Goal: Use online tool/utility: Utilize a website feature to perform a specific function

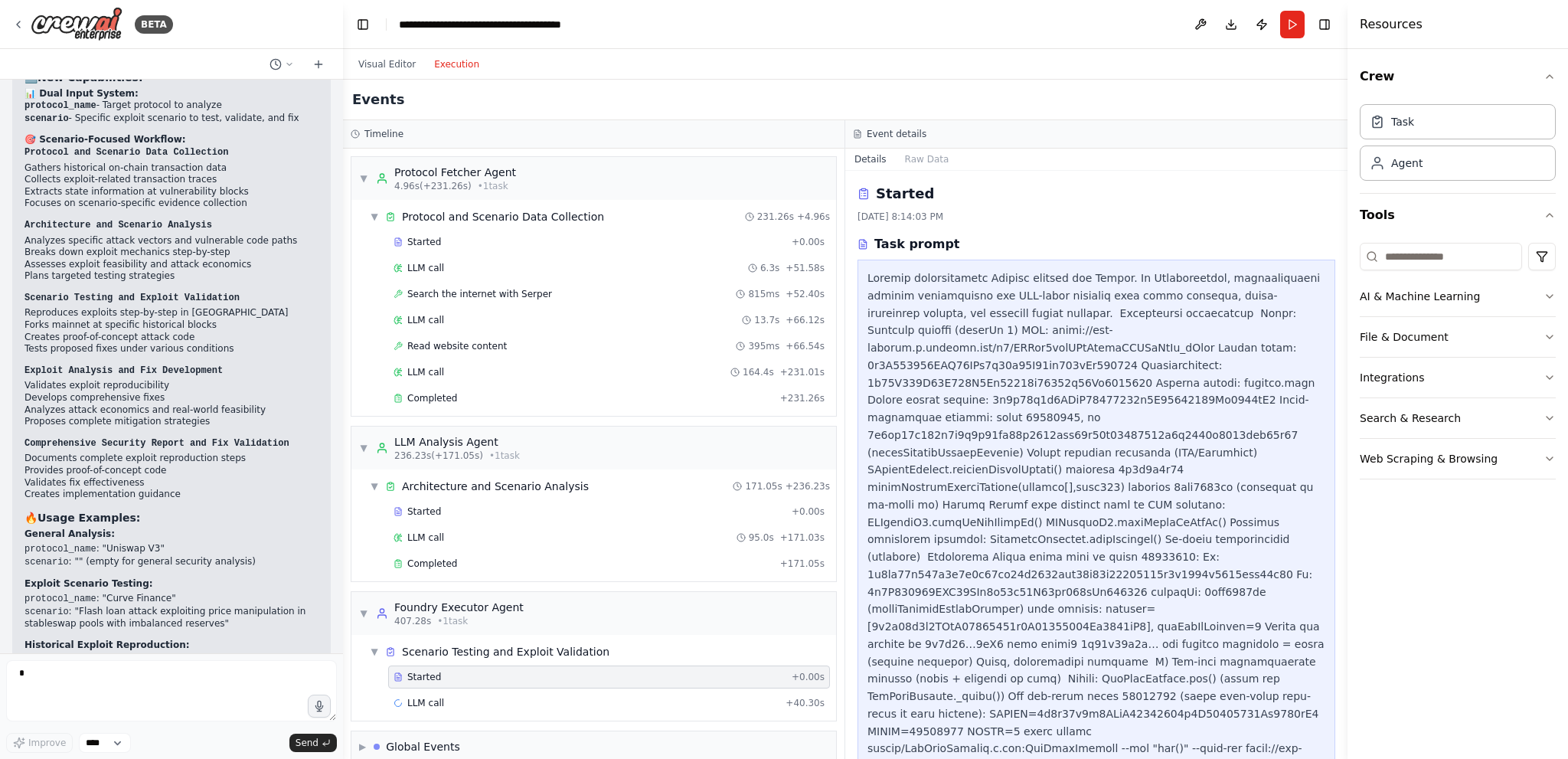
scroll to position [1251, 0]
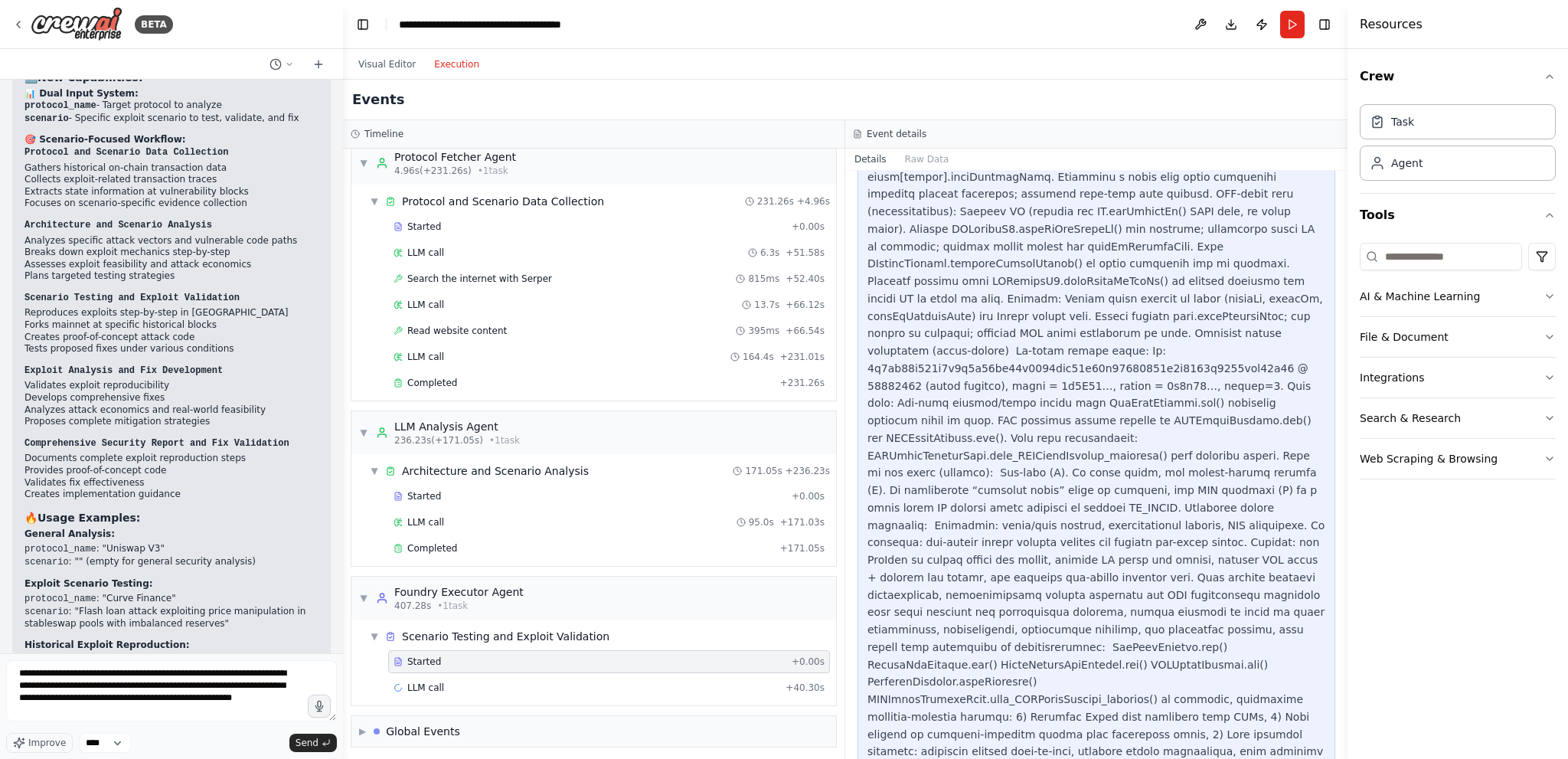
type textarea "**********"
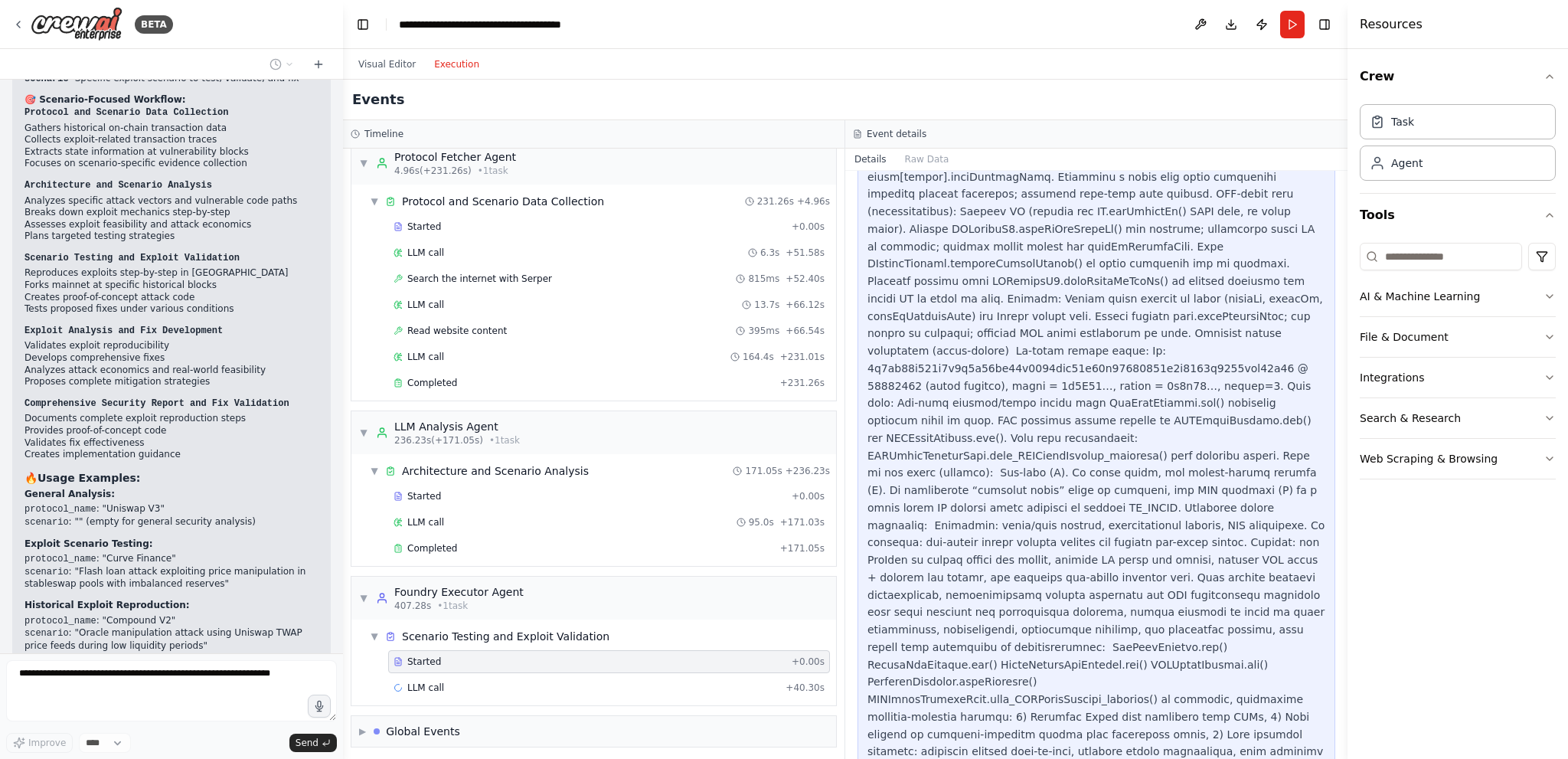
scroll to position [6074, 0]
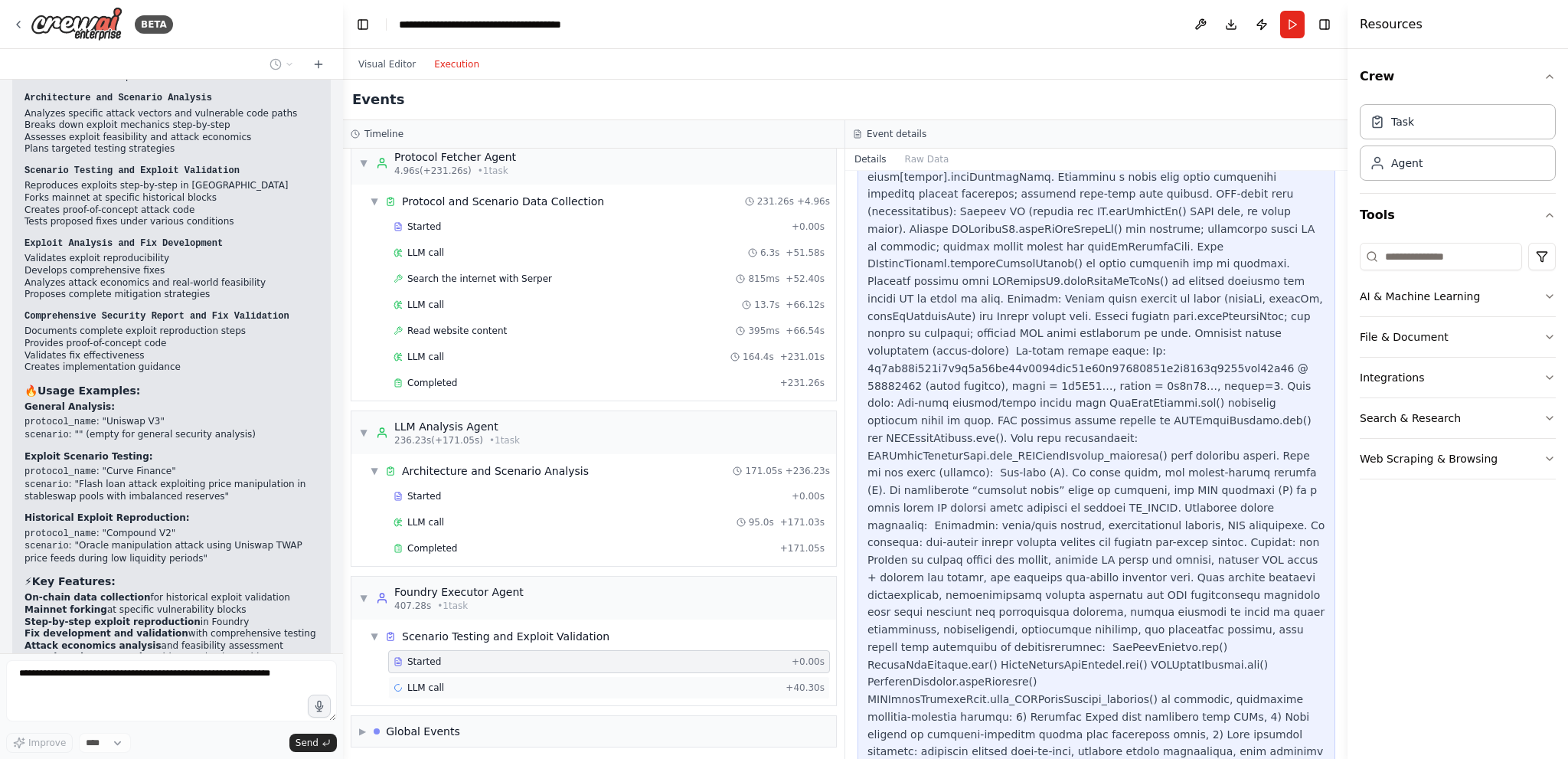
click at [471, 688] on div "LLM call + 40.30s" at bounding box center [609, 687] width 431 height 12
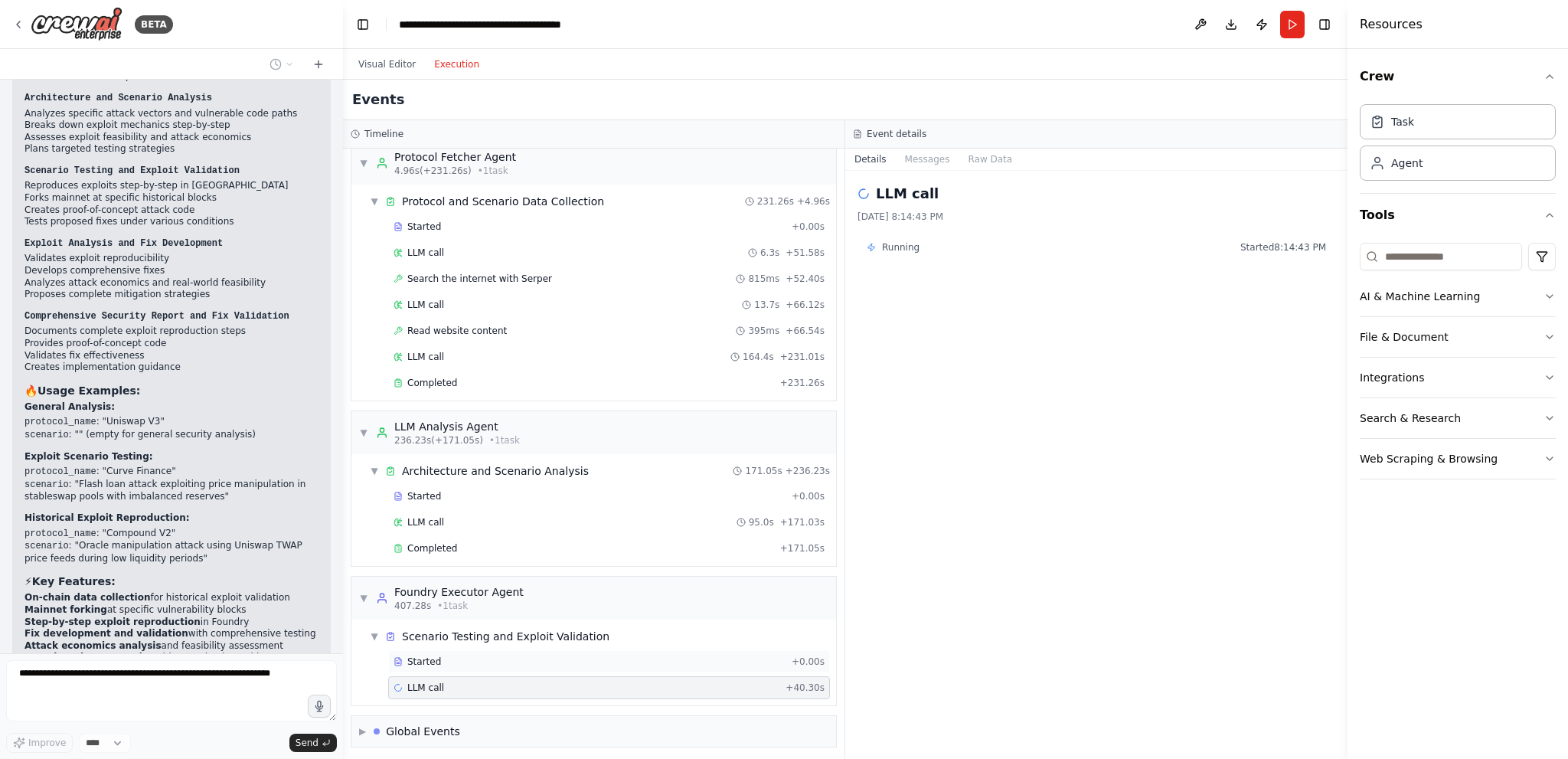
click at [481, 656] on div "Started" at bounding box center [589, 661] width 392 height 12
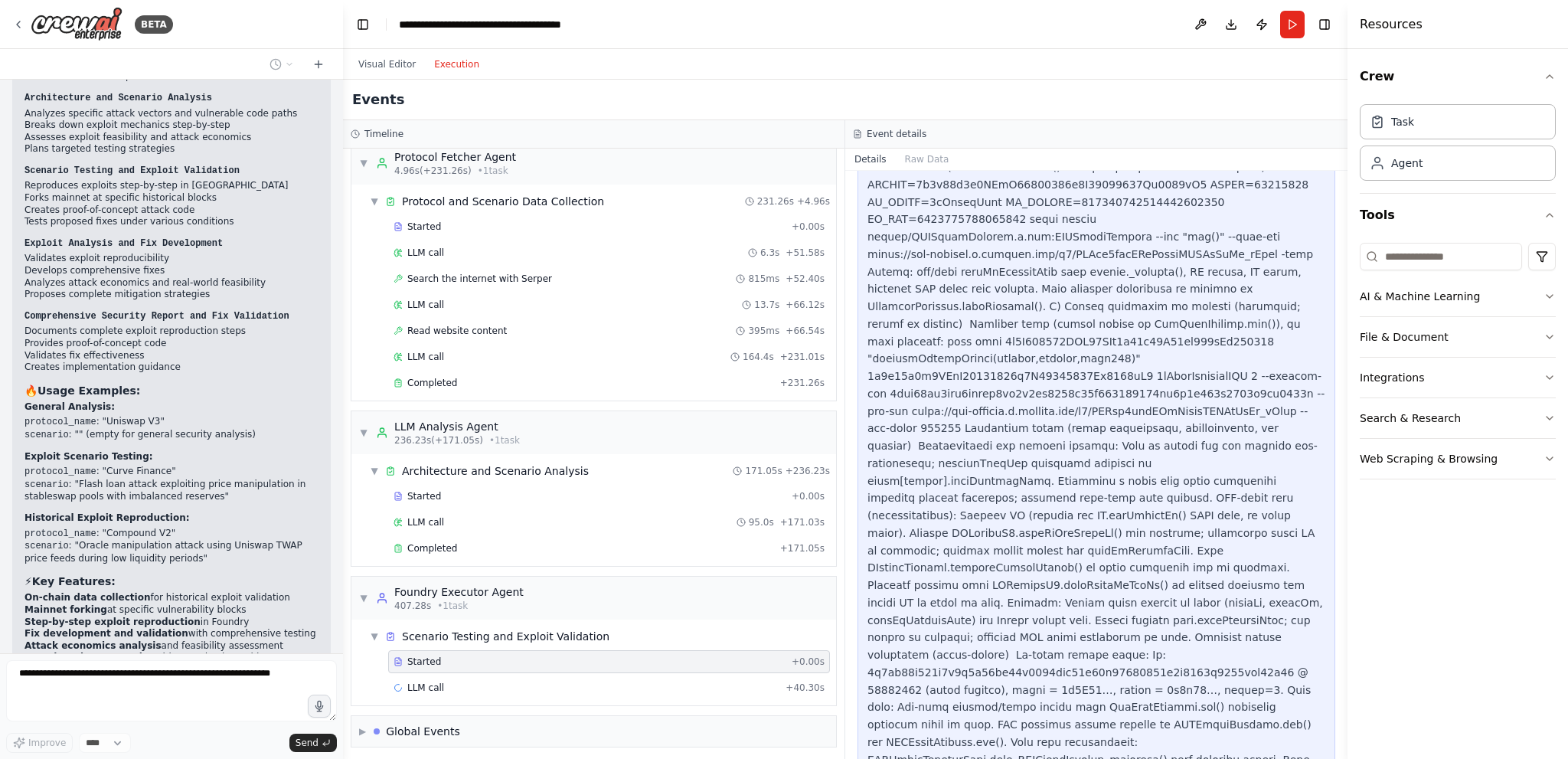
scroll to position [1251, 0]
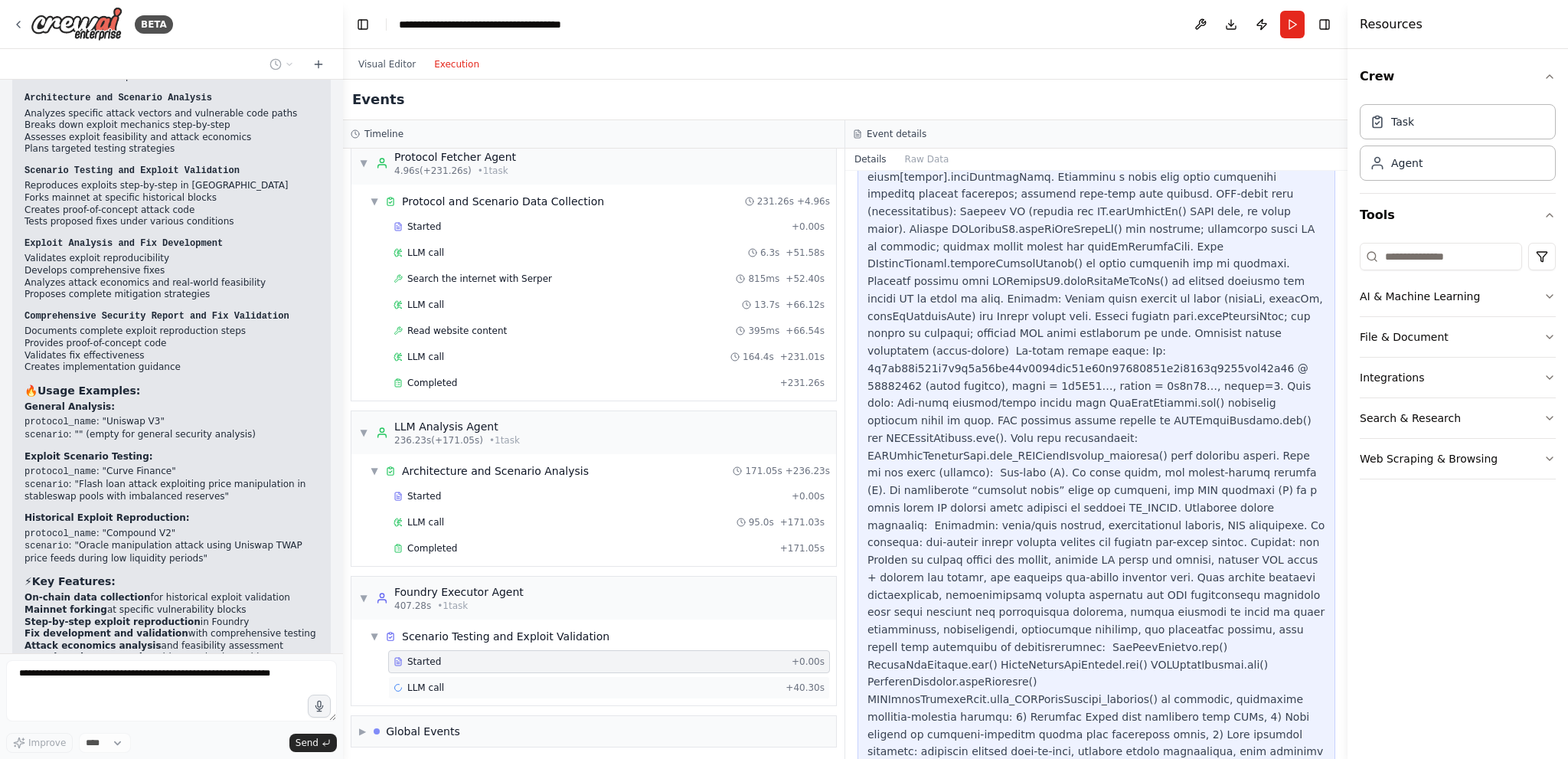
click at [764, 681] on div "LLM call + 40.30s" at bounding box center [609, 687] width 431 height 12
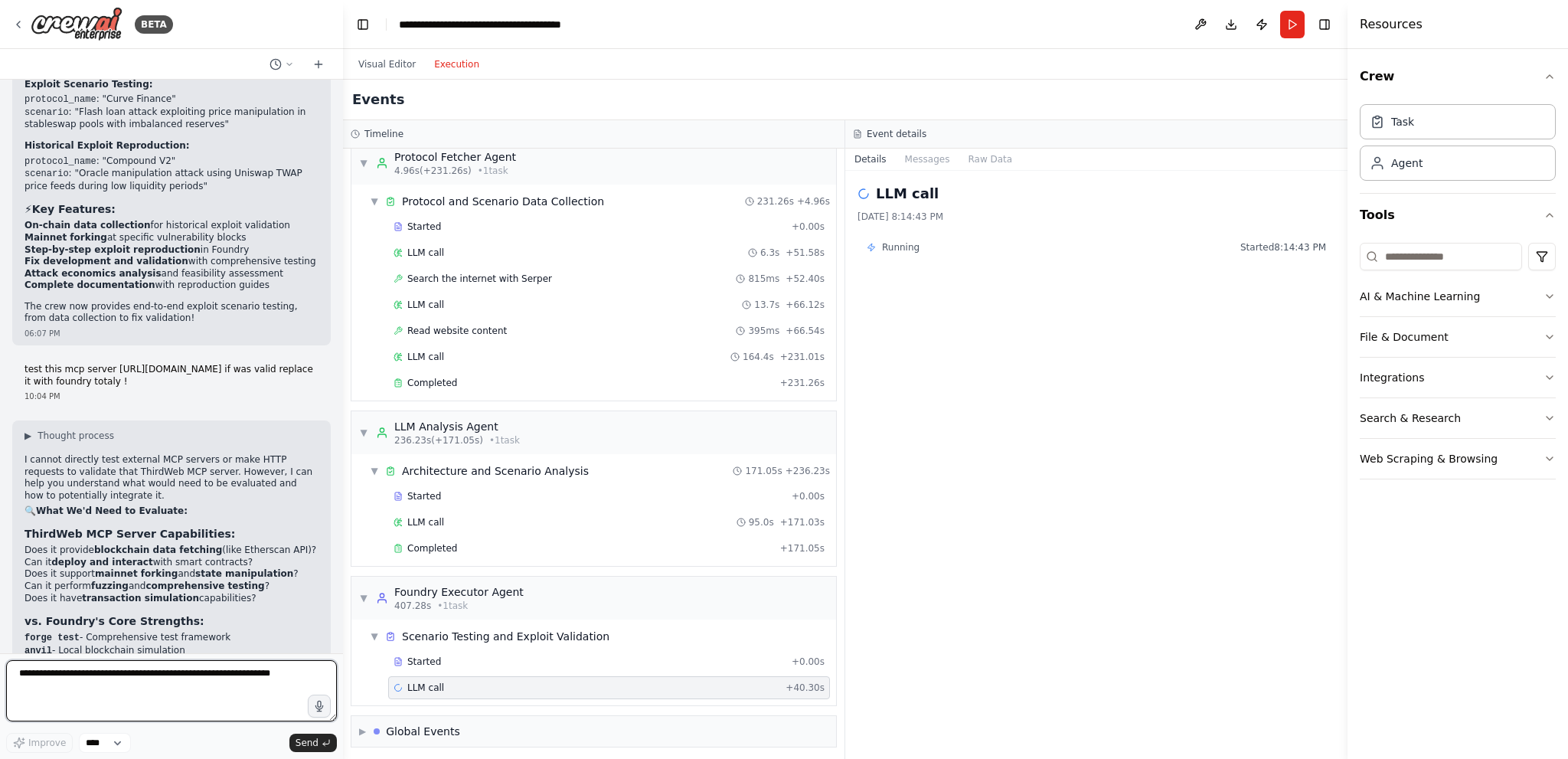
scroll to position [6562, 0]
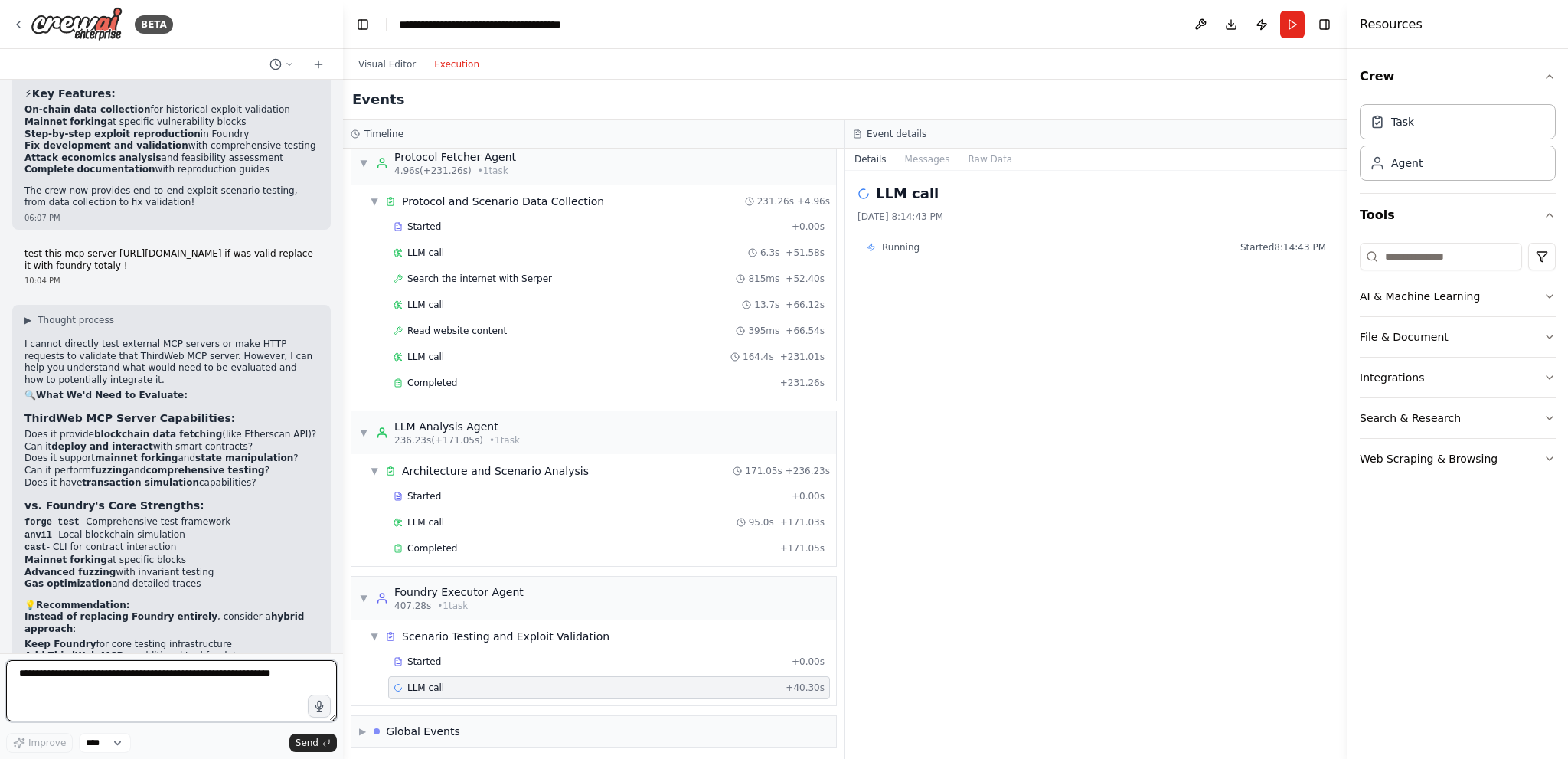
click at [170, 689] on textarea at bounding box center [171, 690] width 331 height 62
type textarea "**********"
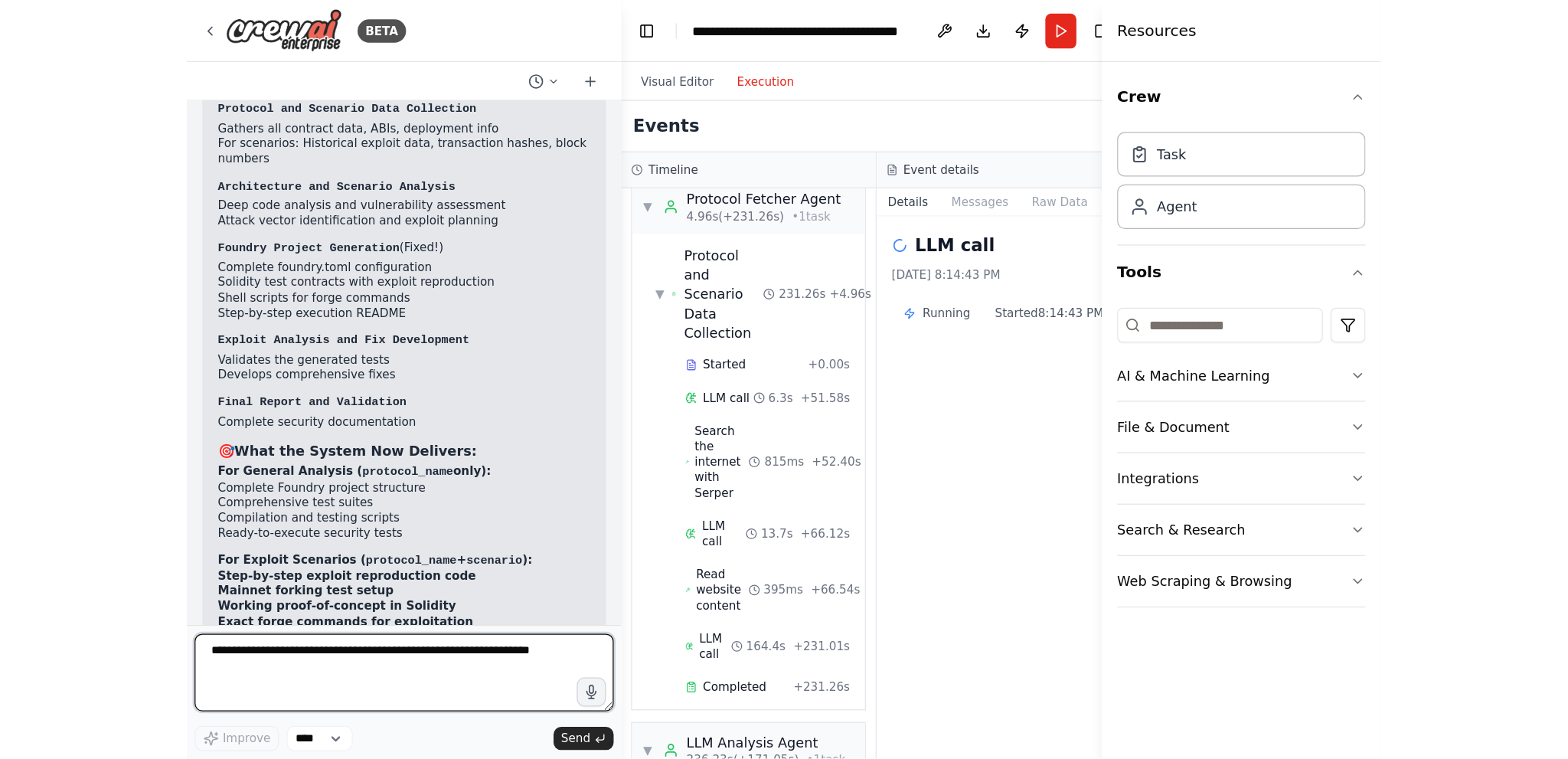
scroll to position [8872, 0]
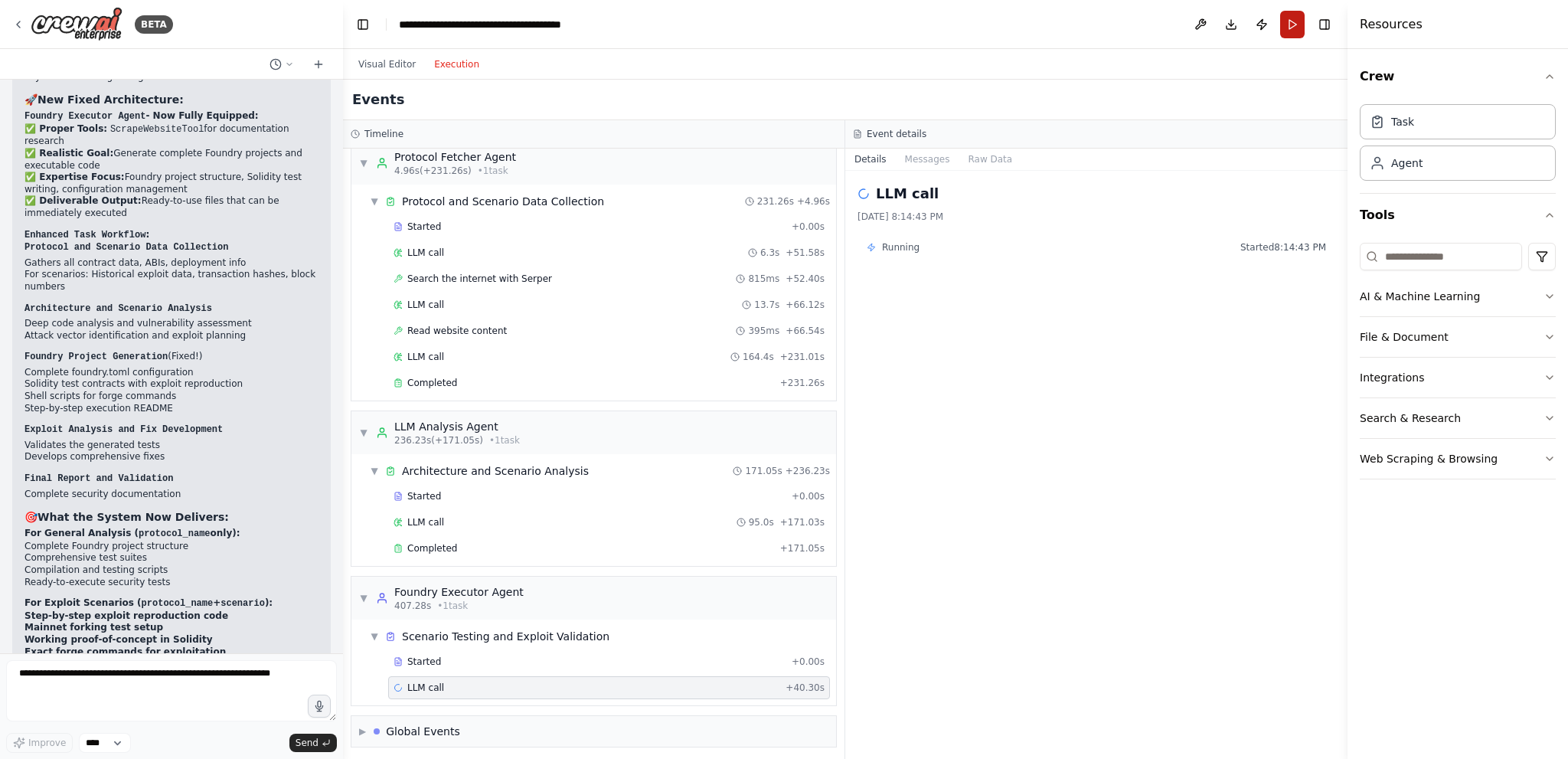
click at [1294, 24] on button "Run" at bounding box center [1292, 25] width 25 height 28
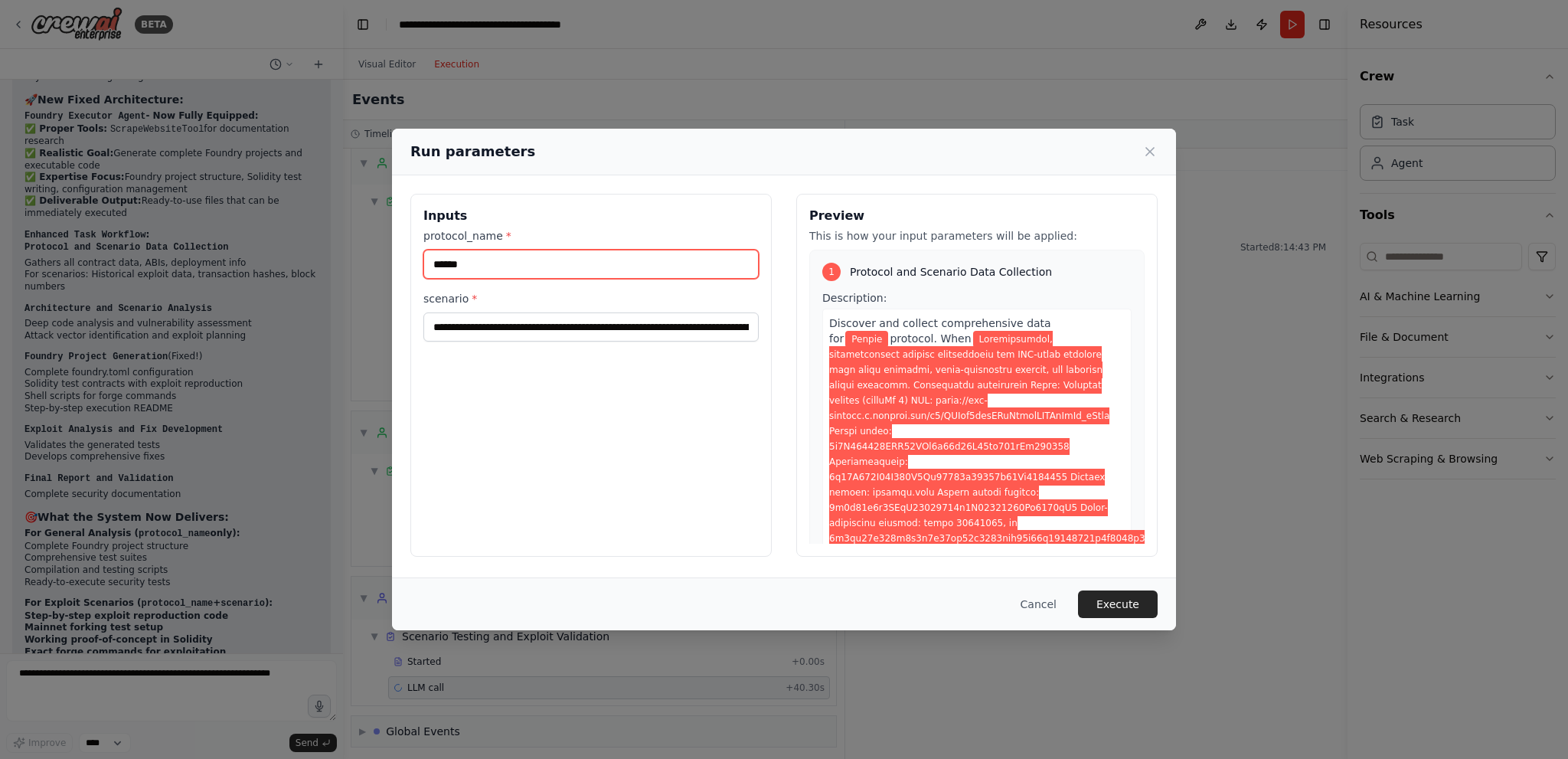
click at [634, 260] on input "******" at bounding box center [591, 264] width 335 height 29
drag, startPoint x: 1115, startPoint y: 602, endPoint x: 1054, endPoint y: 516, distance: 105.4
click at [1115, 602] on button "Execute" at bounding box center [1117, 605] width 80 height 28
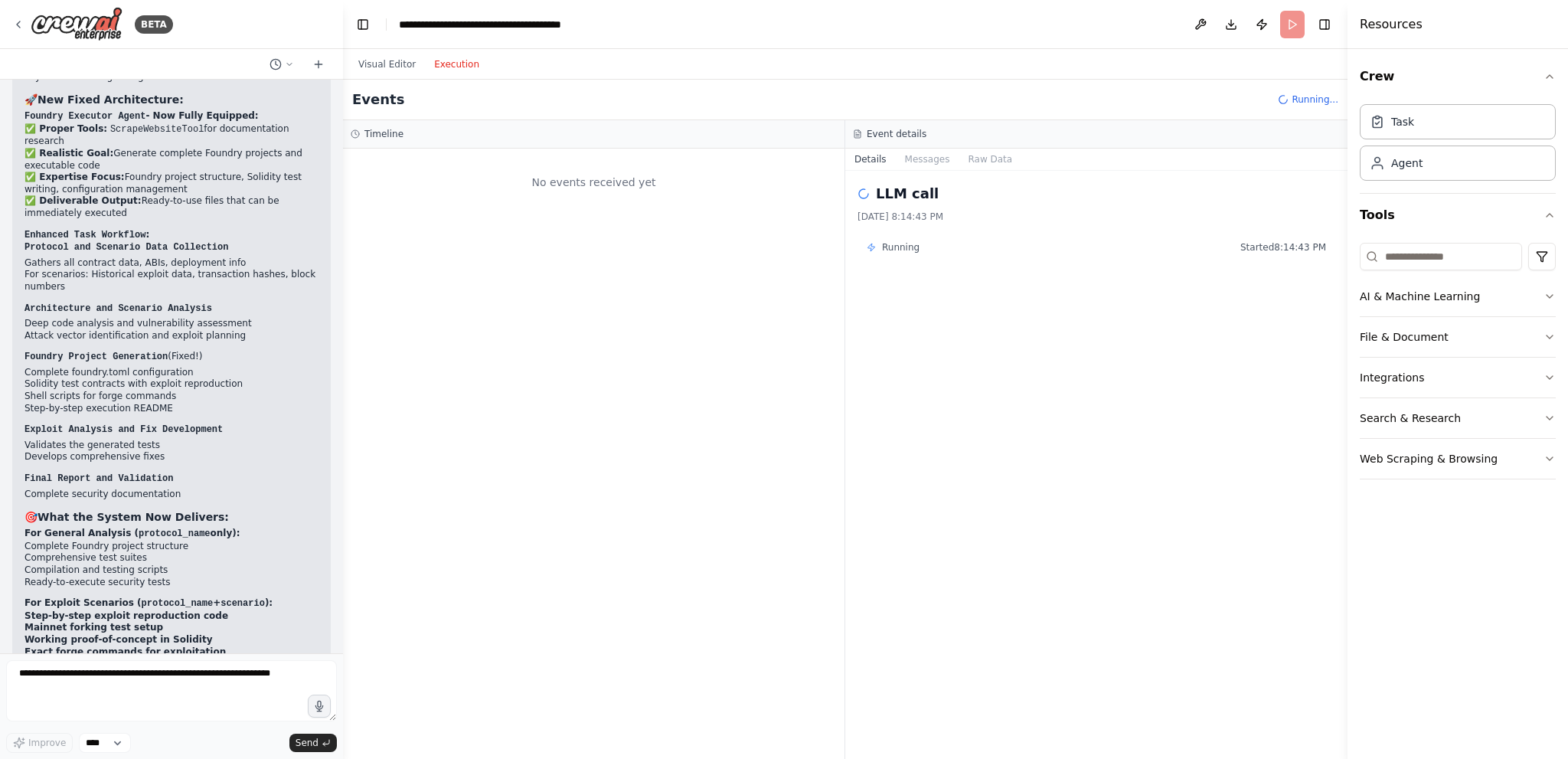
scroll to position [0, 0]
click at [395, 46] on header "**********" at bounding box center [845, 25] width 1005 height 49
click at [395, 61] on button "Visual Editor" at bounding box center [387, 64] width 76 height 18
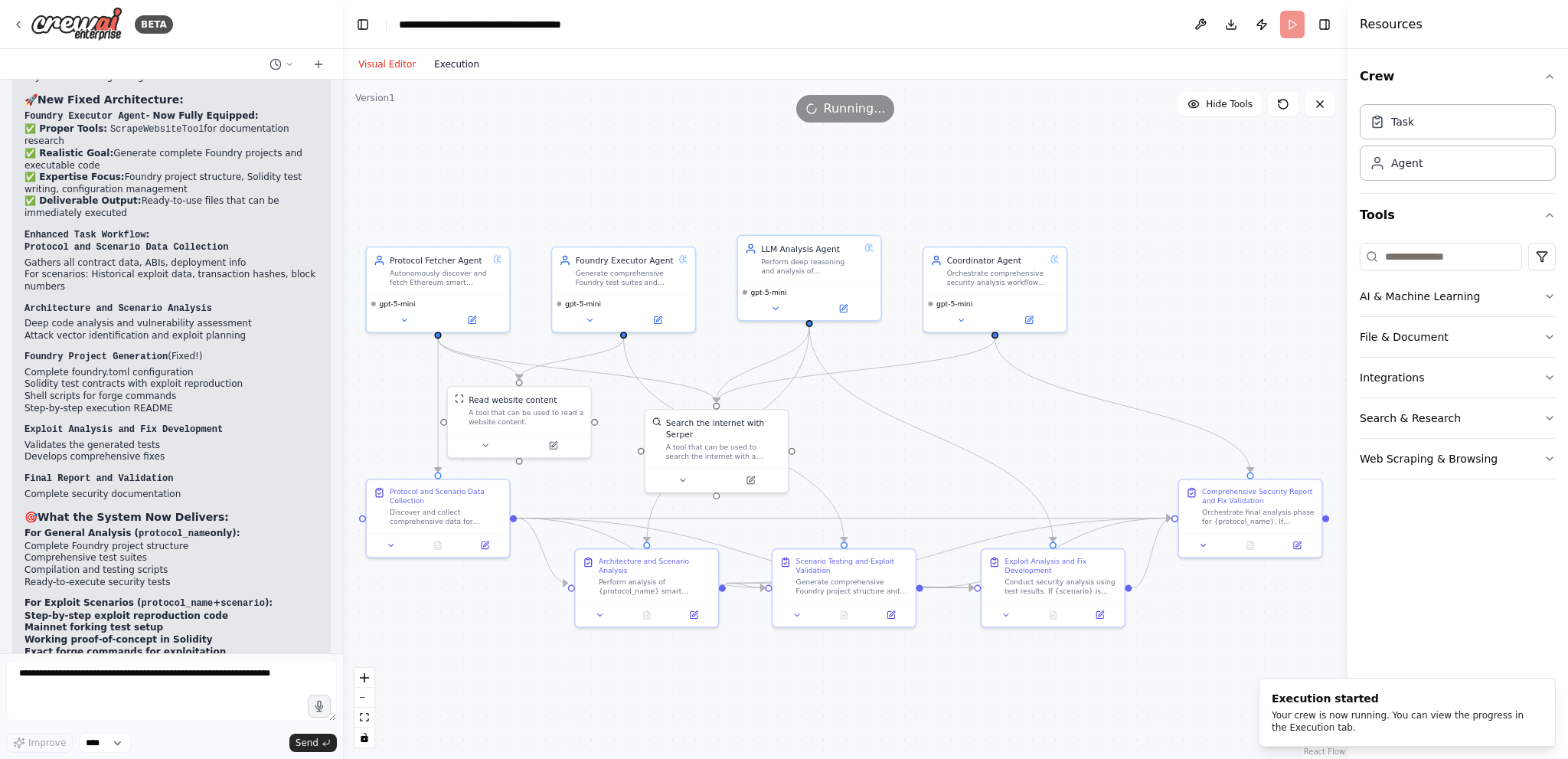
click at [459, 58] on button "Execution" at bounding box center [456, 64] width 63 height 18
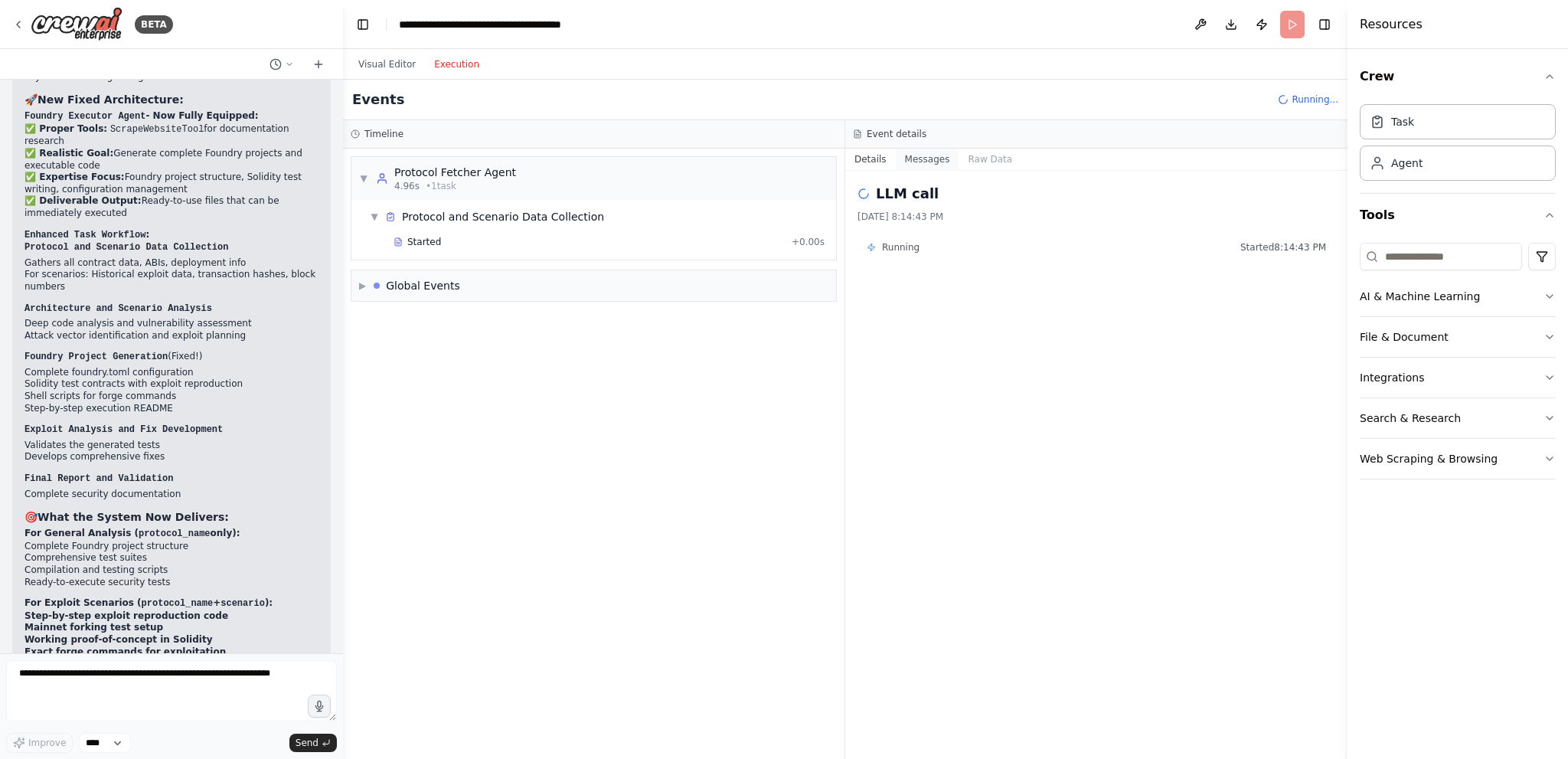
click at [924, 160] on button "Messages" at bounding box center [927, 159] width 63 height 21
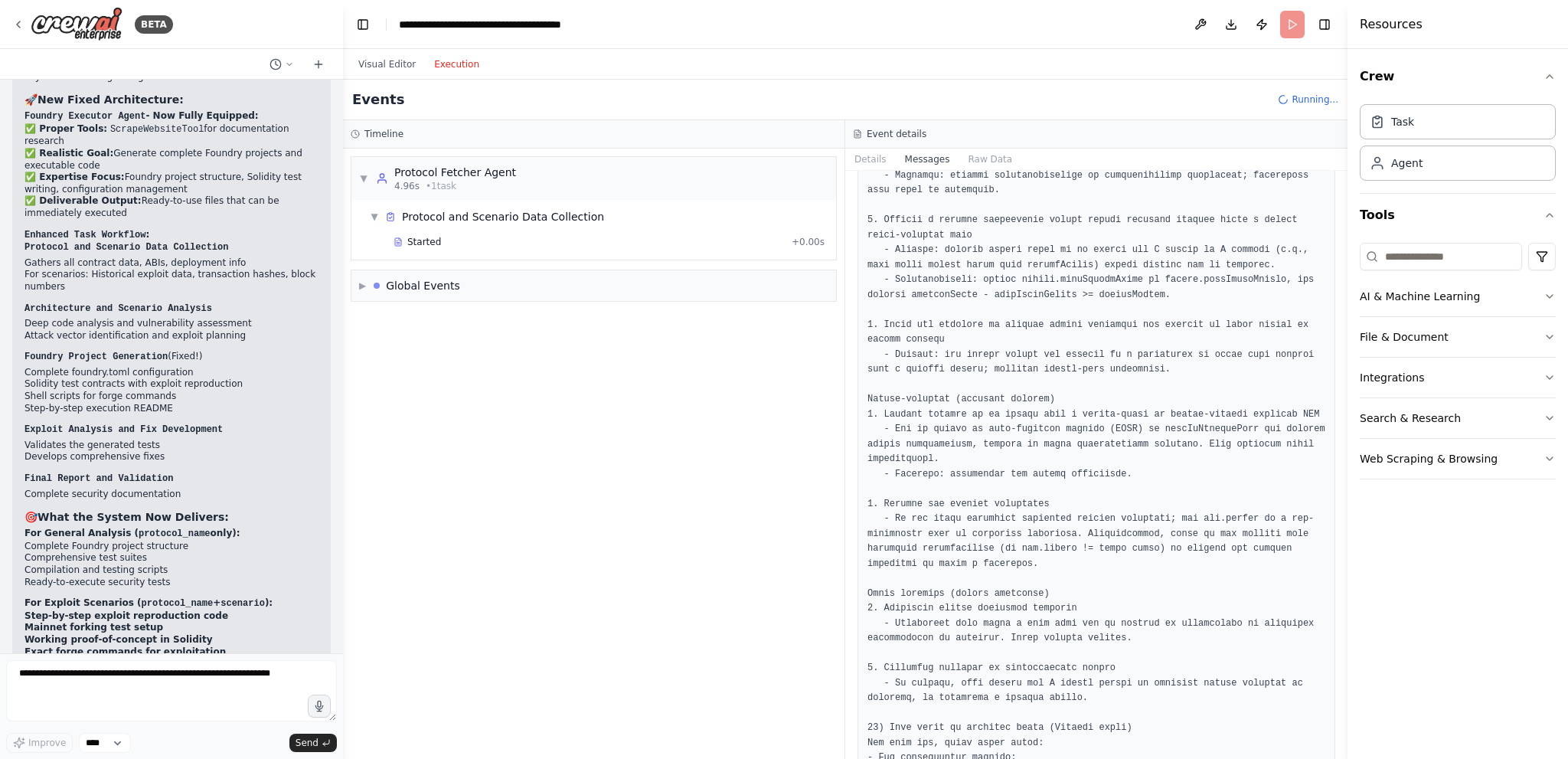
scroll to position [15163, 0]
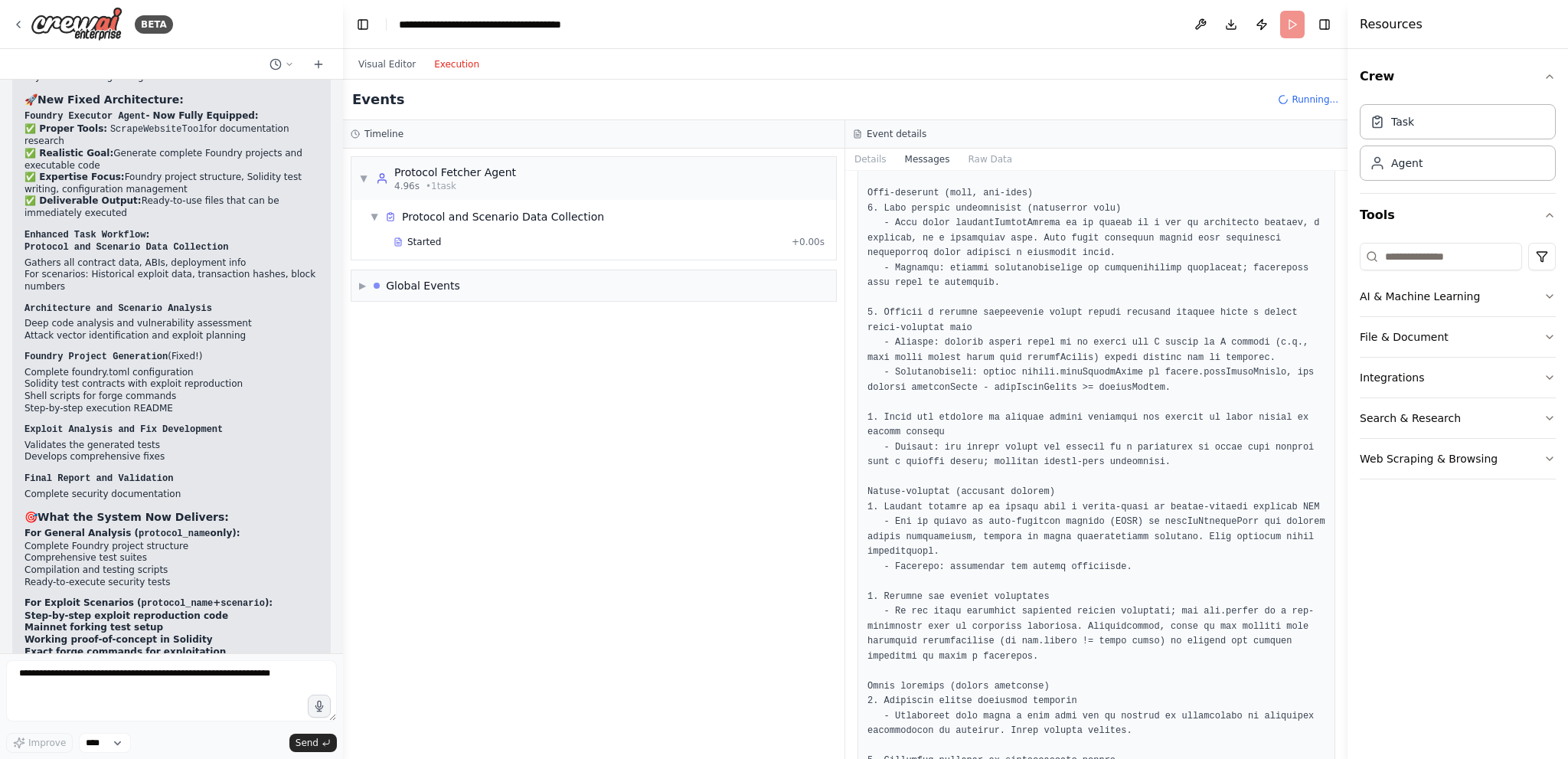
drag, startPoint x: 1316, startPoint y: 433, endPoint x: 867, endPoint y: 433, distance: 449.0
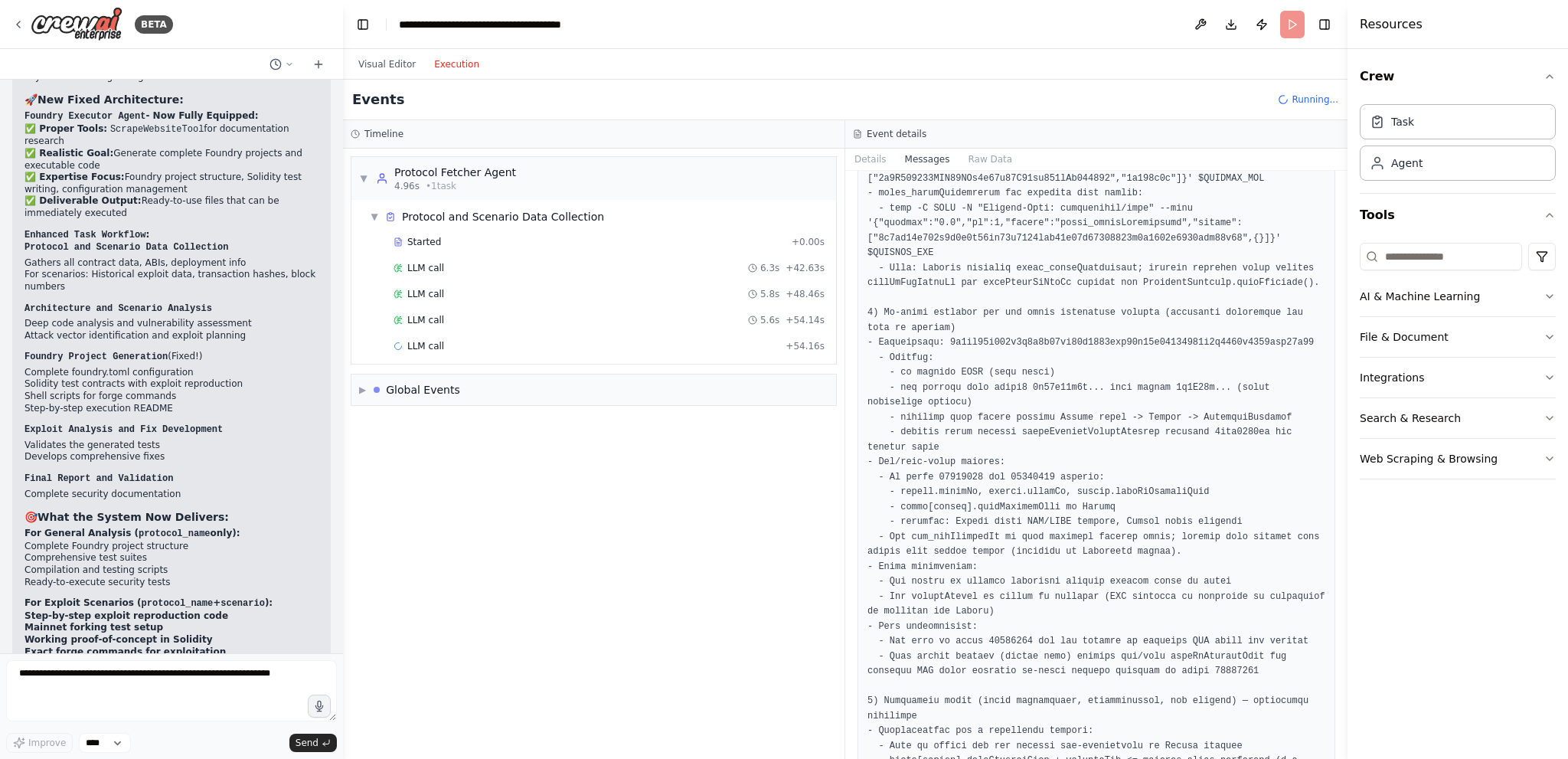
scroll to position [8579, 0]
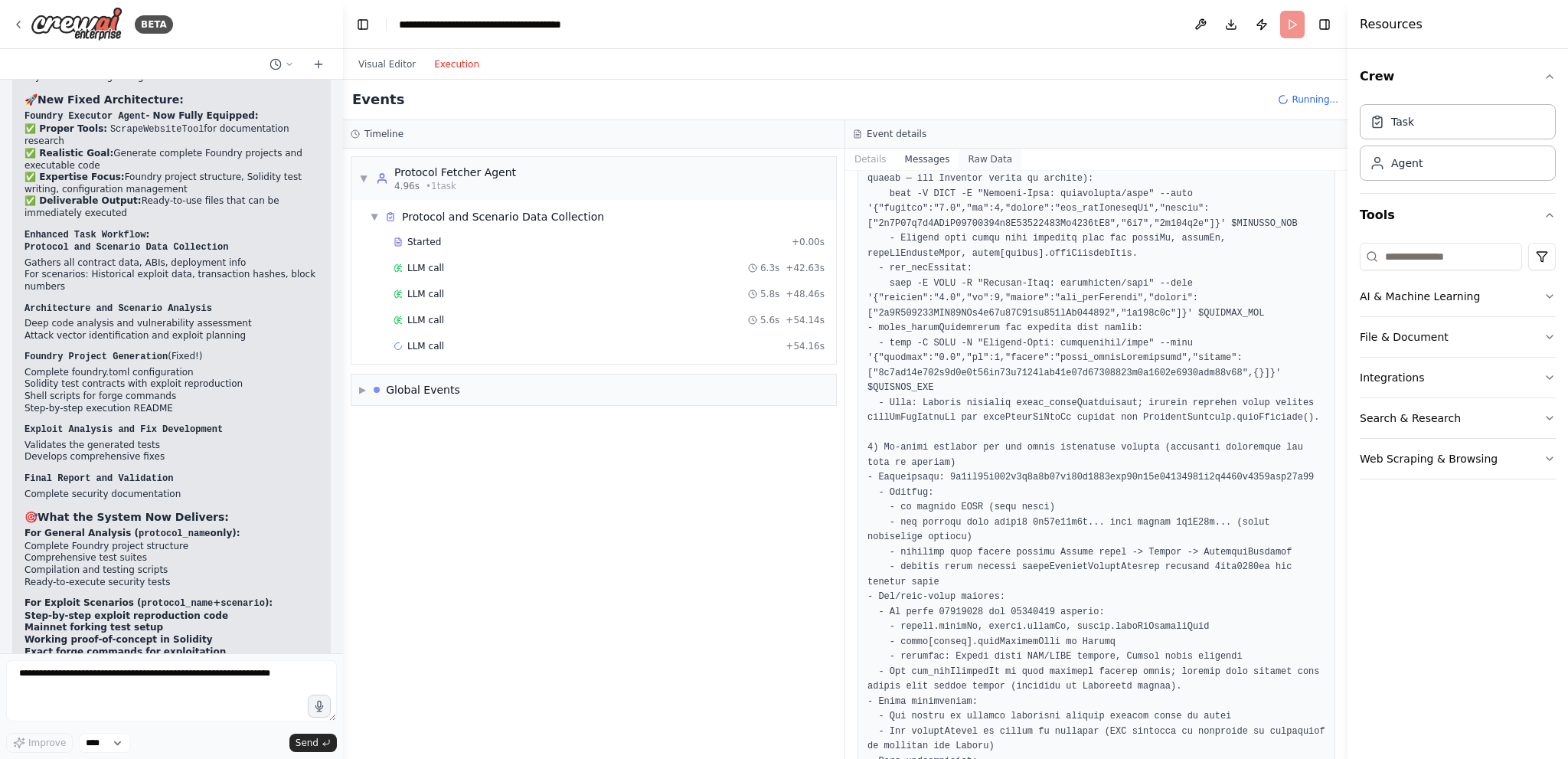
click at [996, 159] on button "Raw Data" at bounding box center [990, 159] width 62 height 21
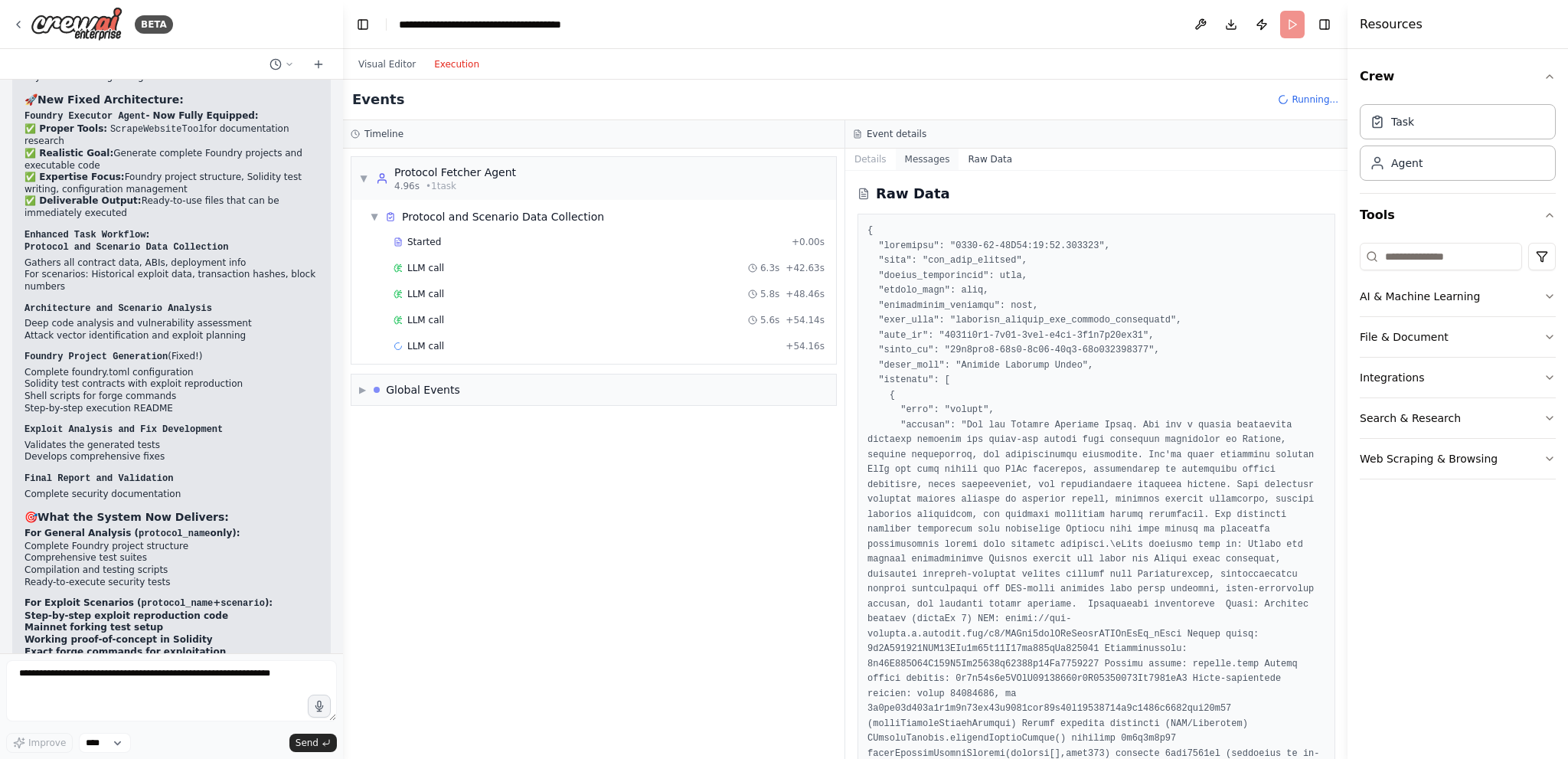
click at [928, 162] on button "Messages" at bounding box center [927, 159] width 63 height 21
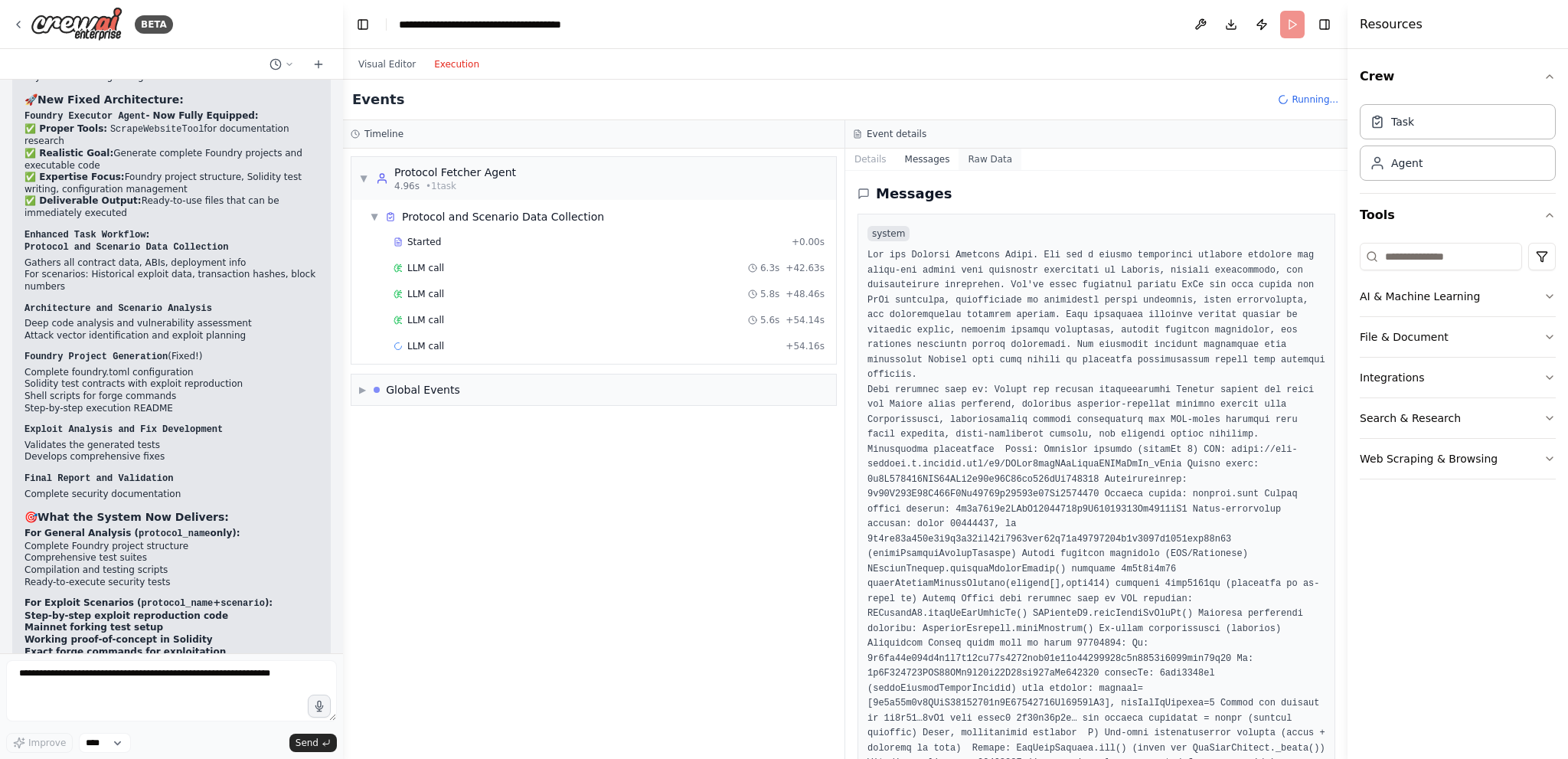
click at [970, 157] on button "Raw Data" at bounding box center [990, 159] width 62 height 21
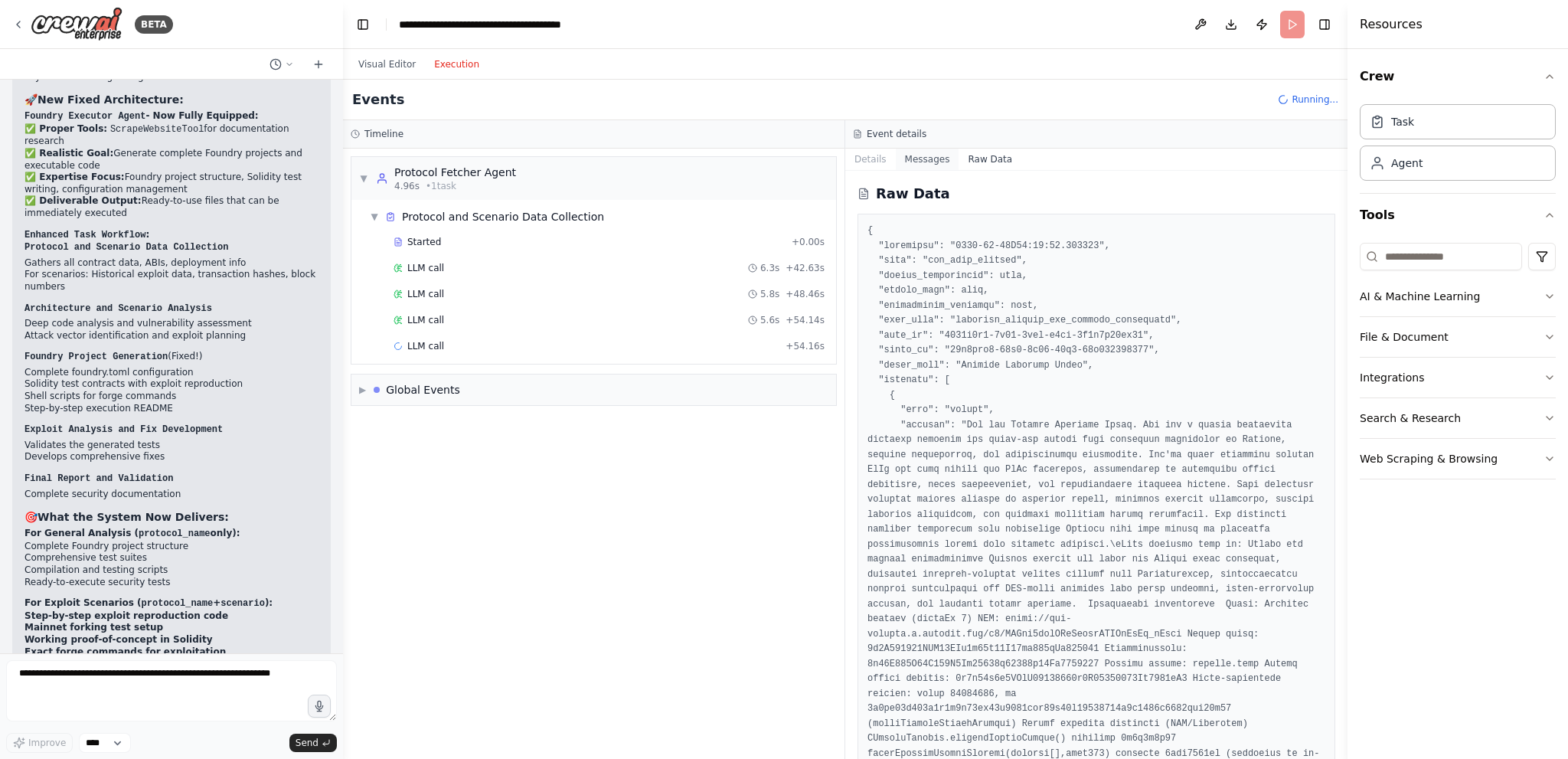
click at [922, 162] on button "Messages" at bounding box center [927, 159] width 63 height 21
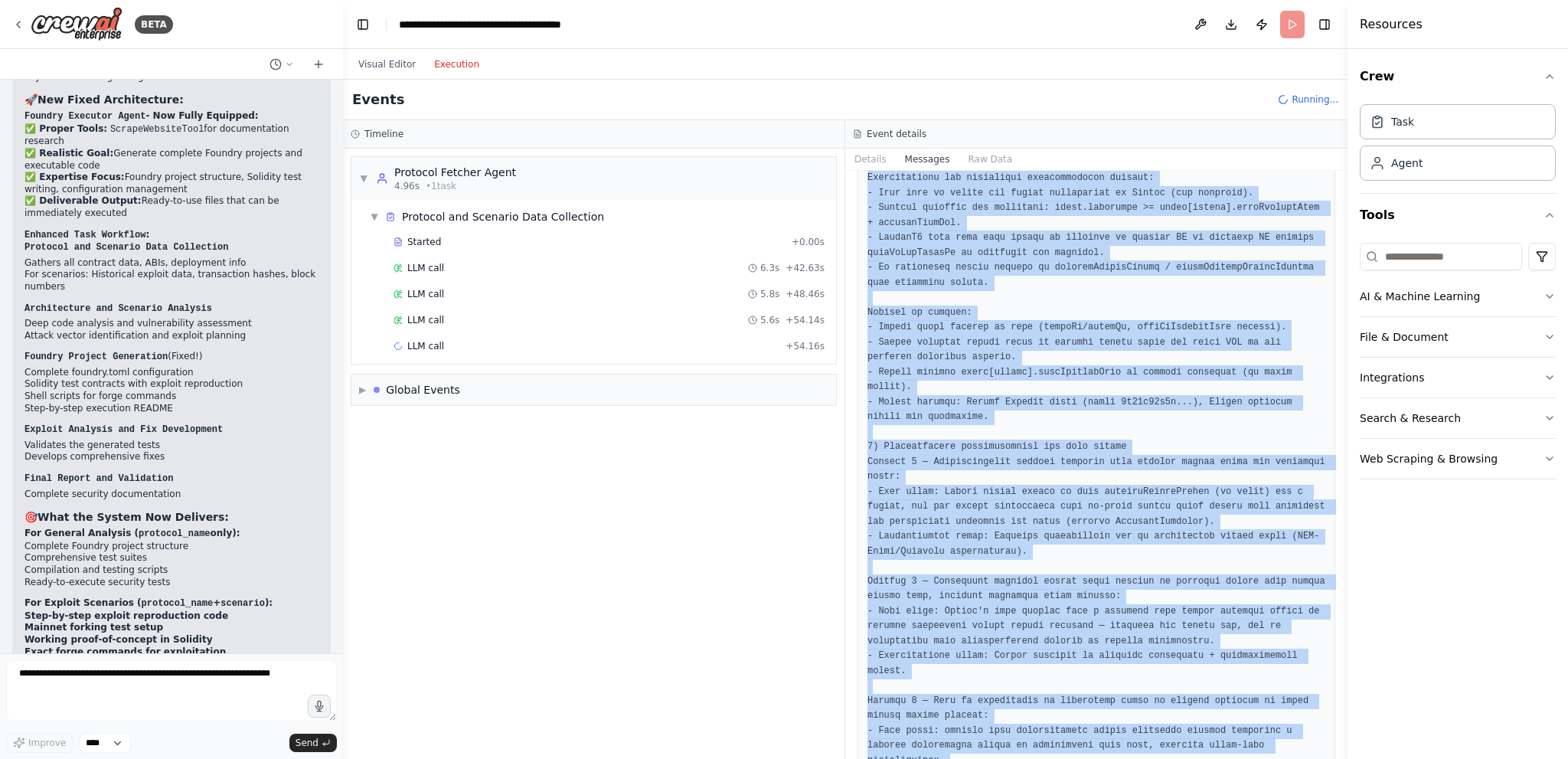
drag, startPoint x: 866, startPoint y: 246, endPoint x: 1089, endPoint y: 789, distance: 587.0
click at [1089, 758] on html "BETA Title: LLM-Driven Ethereum Protocol Analysis Crew Objective: Autonomously …" at bounding box center [784, 380] width 1568 height 759
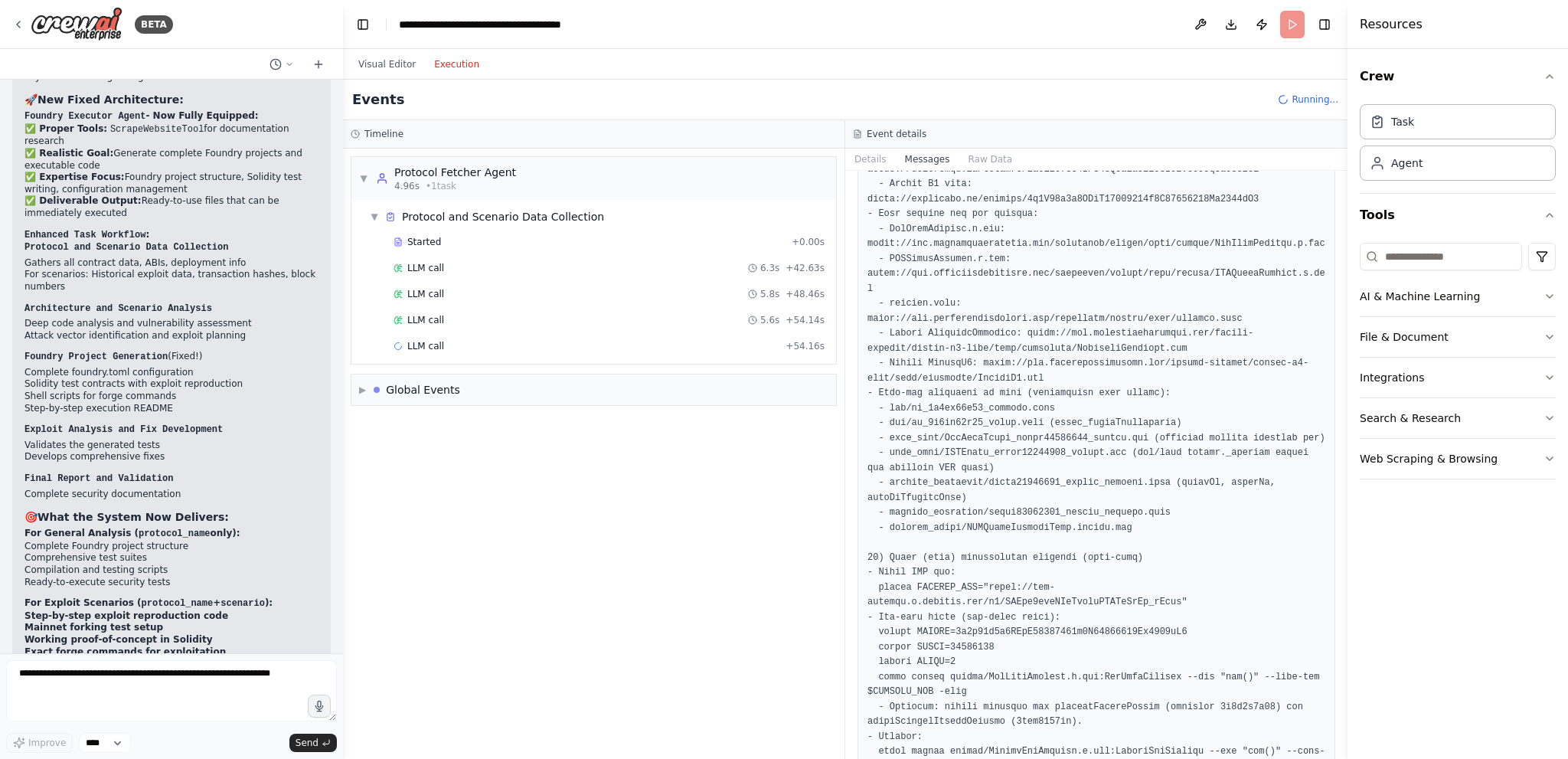
scroll to position [16388, 0]
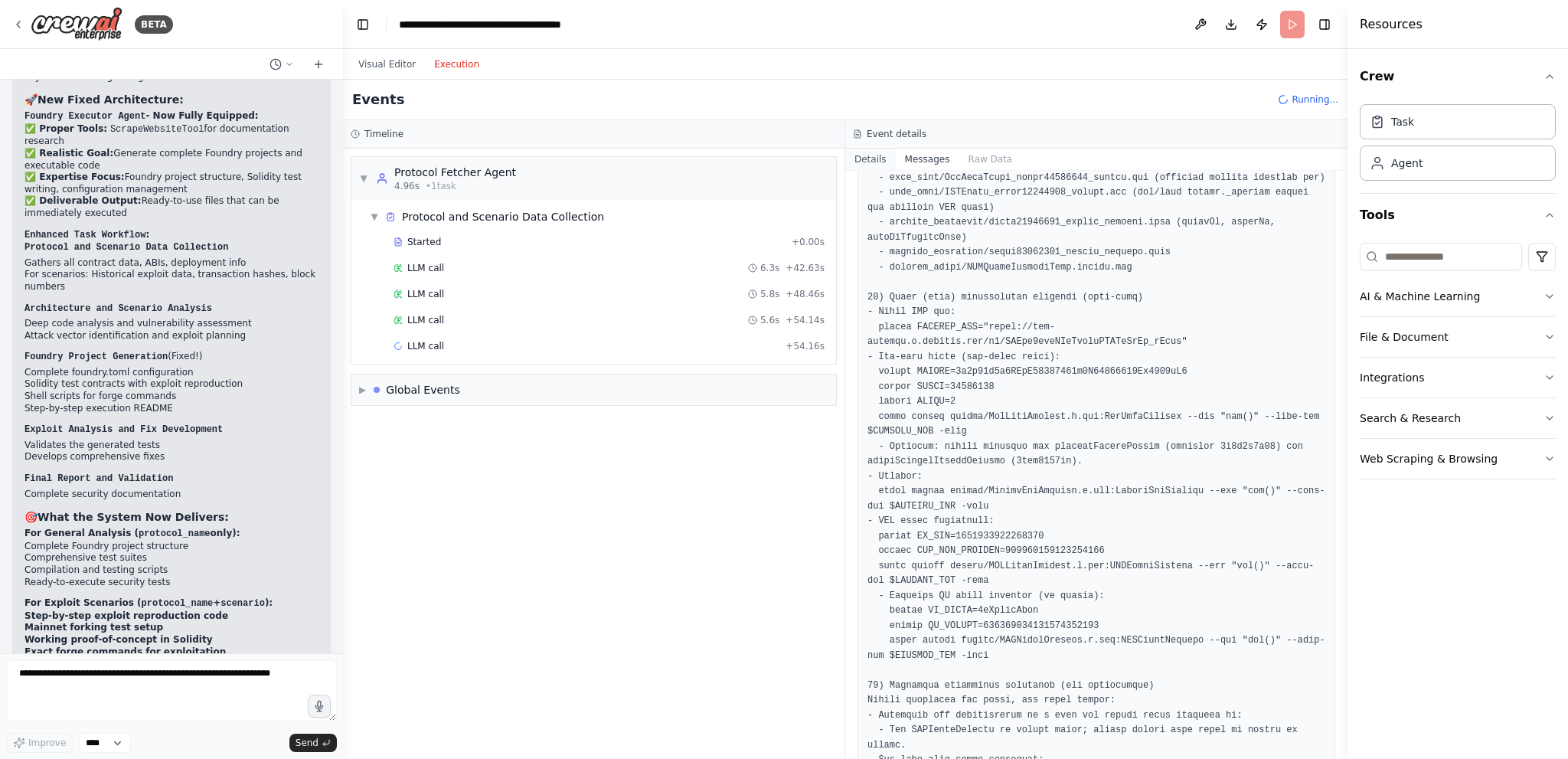
click at [876, 159] on button "Details" at bounding box center [871, 159] width 51 height 21
